Goal: Obtain resource: Obtain resource

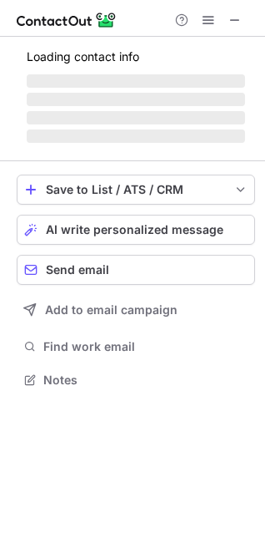
scroll to position [377, 265]
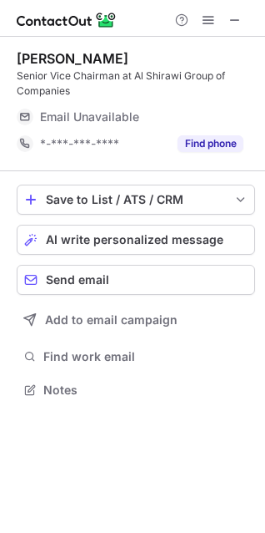
click at [189, 106] on div "Email Unavailable" at bounding box center [142, 117] width 204 height 27
click at [84, 113] on span "Email Unavailable" at bounding box center [89, 116] width 99 height 15
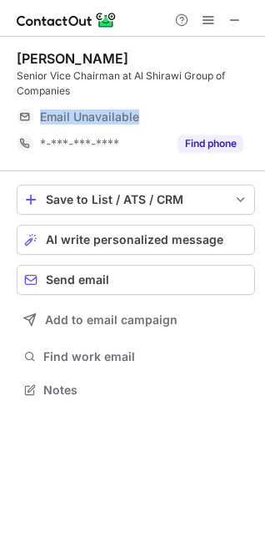
click at [84, 113] on span "Email Unavailable" at bounding box center [89, 116] width 99 height 15
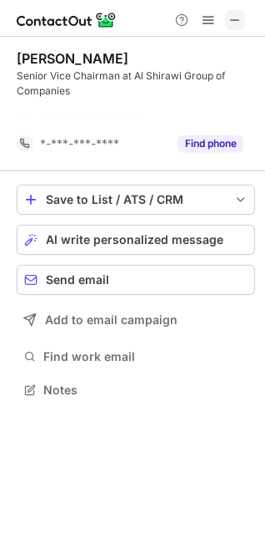
scroll to position [351, 265]
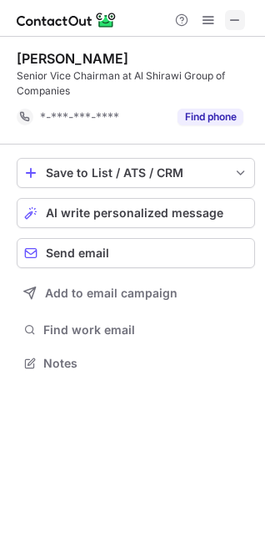
click at [229, 18] on span at bounding box center [235, 19] width 13 height 13
